Goal: Complete application form

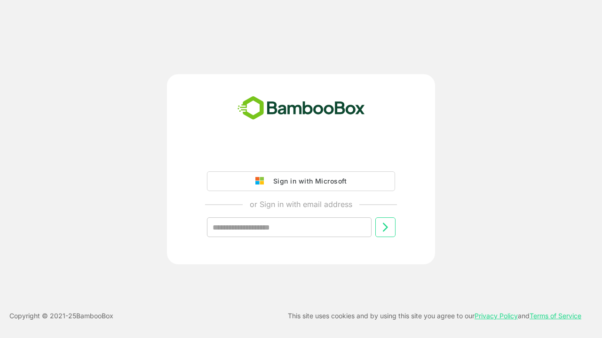
type input "**********"
click at [385, 228] on icon at bounding box center [384, 227] width 11 height 11
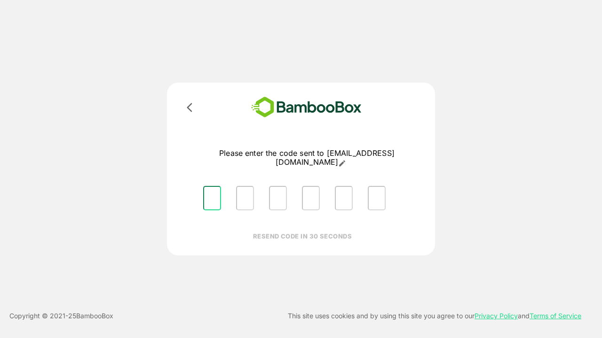
type input "*"
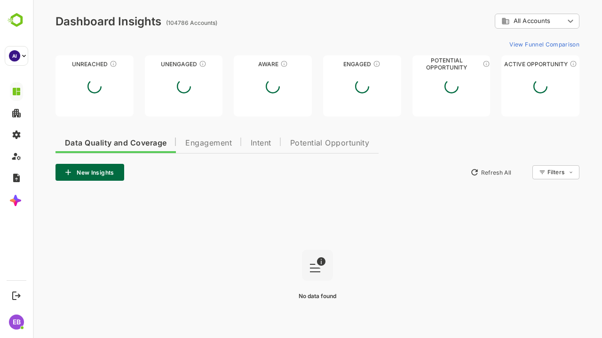
type input "**********"
